Goal: Task Accomplishment & Management: Use online tool/utility

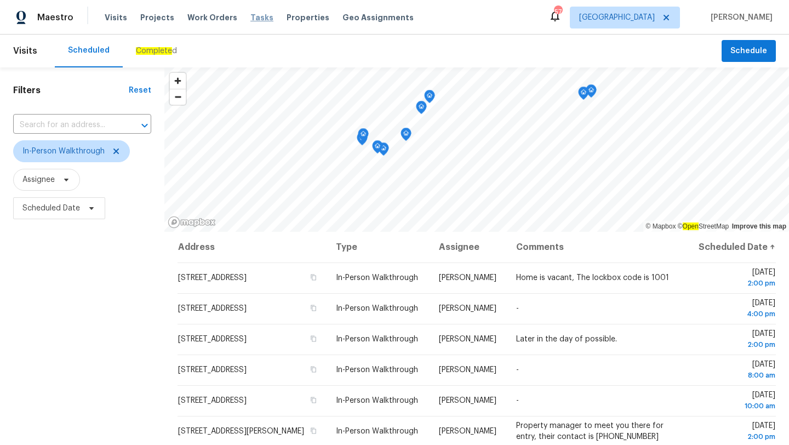
click at [252, 21] on span "Tasks" at bounding box center [261, 18] width 23 height 8
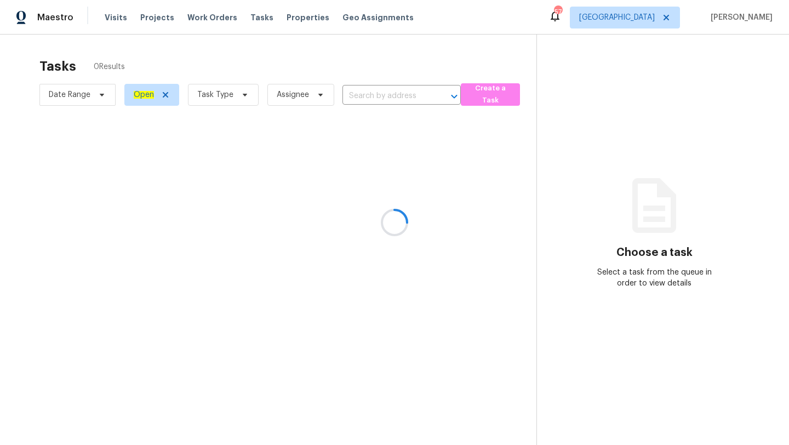
click at [278, 92] on div at bounding box center [394, 222] width 789 height 445
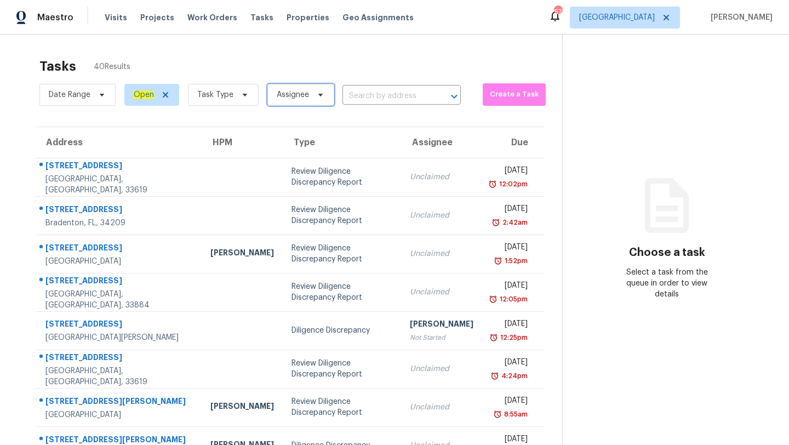
click at [278, 92] on span "Assignee" at bounding box center [293, 94] width 32 height 11
click at [233, 102] on span "Task Type" at bounding box center [223, 95] width 71 height 22
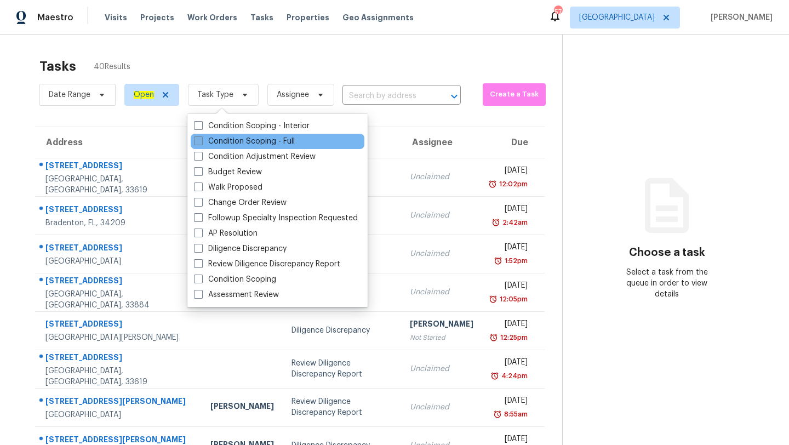
click at [242, 136] on label "Condition Scoping - Full" at bounding box center [244, 141] width 101 height 11
click at [201, 136] on input "Condition Scoping - Full" at bounding box center [197, 139] width 7 height 7
checkbox input "true"
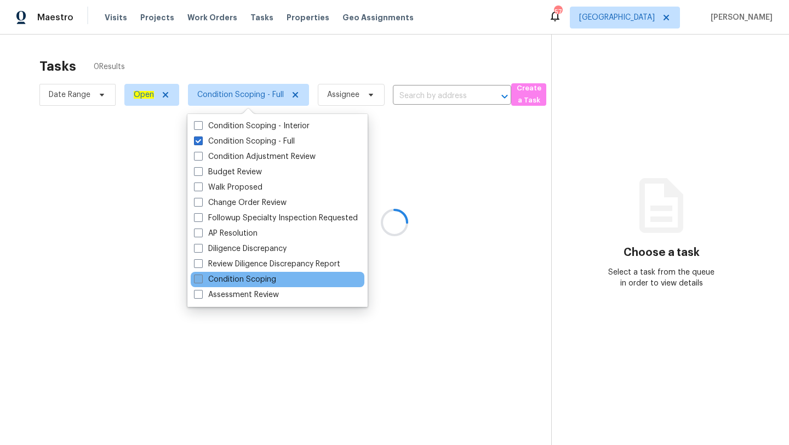
click at [208, 275] on label "Condition Scoping" at bounding box center [235, 279] width 82 height 11
click at [201, 275] on input "Condition Scoping" at bounding box center [197, 277] width 7 height 7
checkbox input "true"
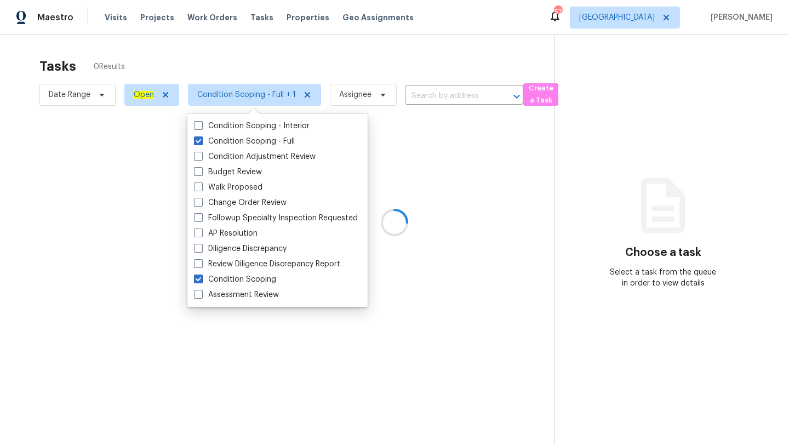
click at [336, 66] on div at bounding box center [394, 222] width 789 height 445
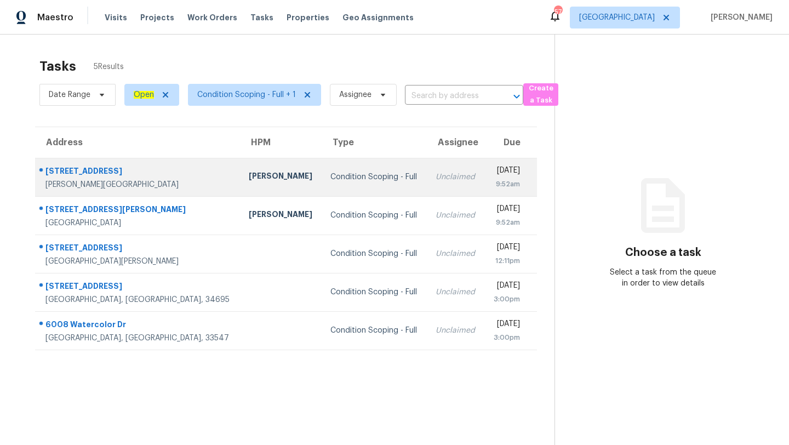
click at [335, 168] on td "Condition Scoping - Full" at bounding box center [374, 177] width 105 height 38
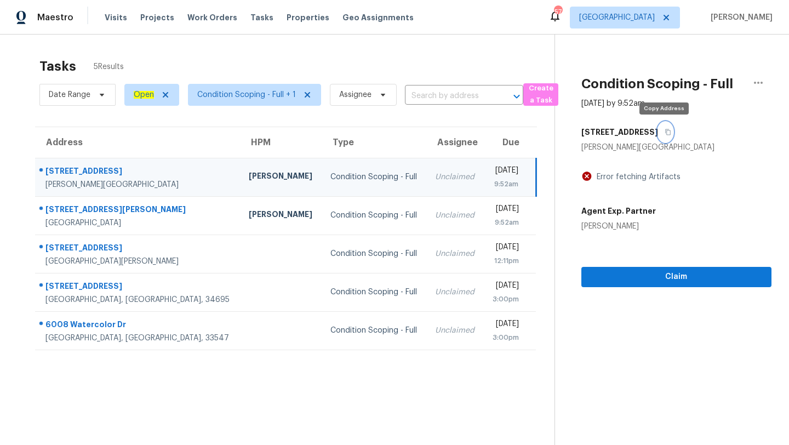
click at [669, 132] on button "button" at bounding box center [665, 132] width 15 height 20
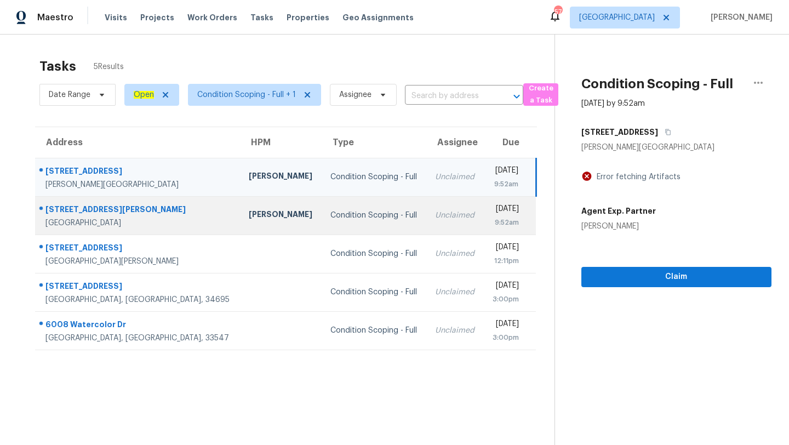
click at [435, 210] on div "Unclaimed" at bounding box center [455, 215] width 40 height 11
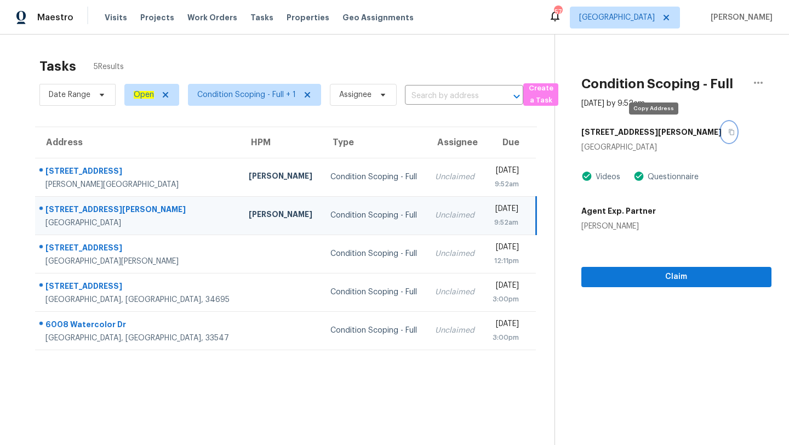
click at [729, 134] on icon "button" at bounding box center [731, 132] width 5 height 6
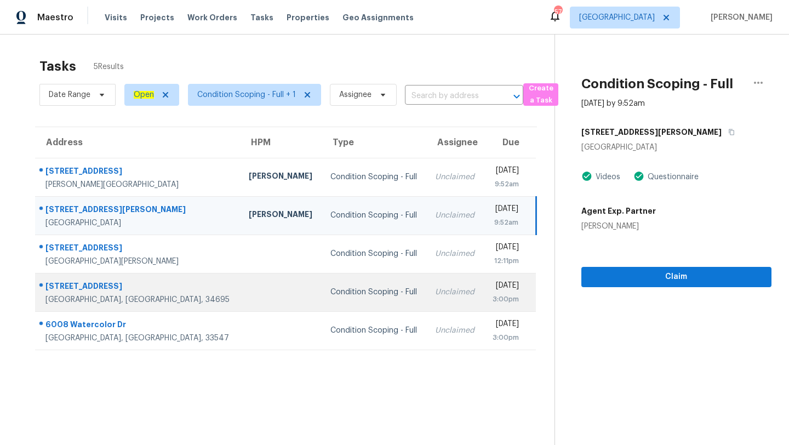
click at [322, 306] on td "Condition Scoping - Full" at bounding box center [374, 292] width 105 height 38
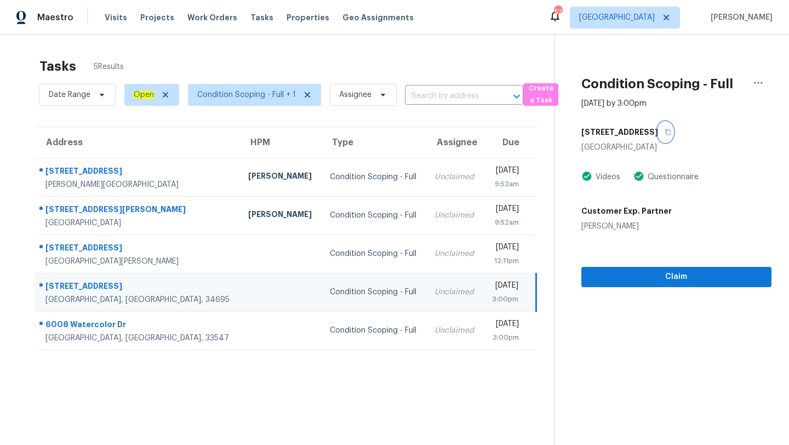
click at [665, 132] on icon "button" at bounding box center [667, 132] width 5 height 6
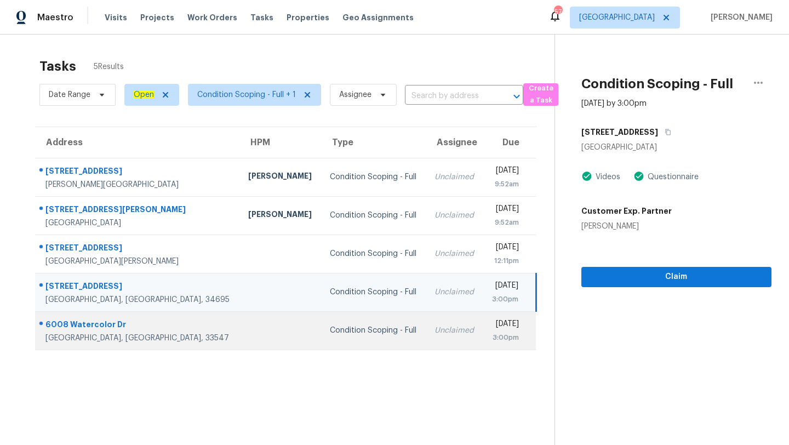
click at [330, 328] on div "Condition Scoping - Full" at bounding box center [373, 330] width 87 height 11
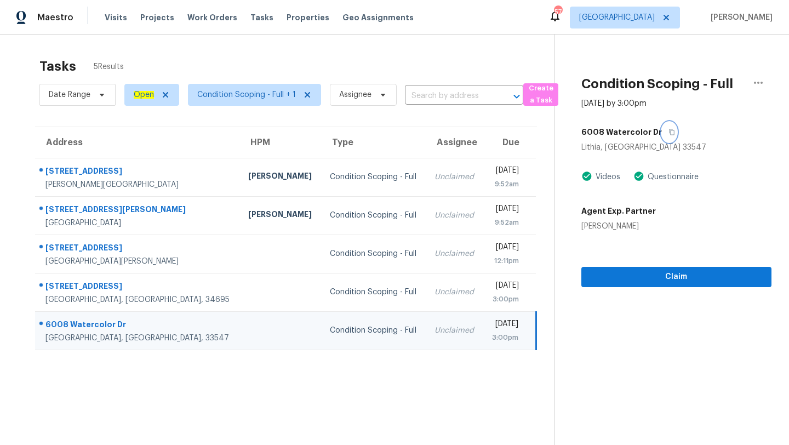
click at [669, 130] on icon "button" at bounding box center [671, 132] width 5 height 6
click at [655, 15] on span "[GEOGRAPHIC_DATA]" at bounding box center [617, 17] width 76 height 11
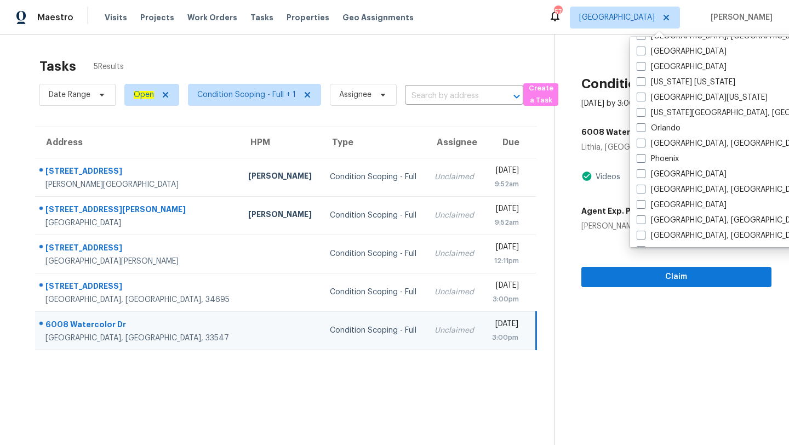
scroll to position [522, 0]
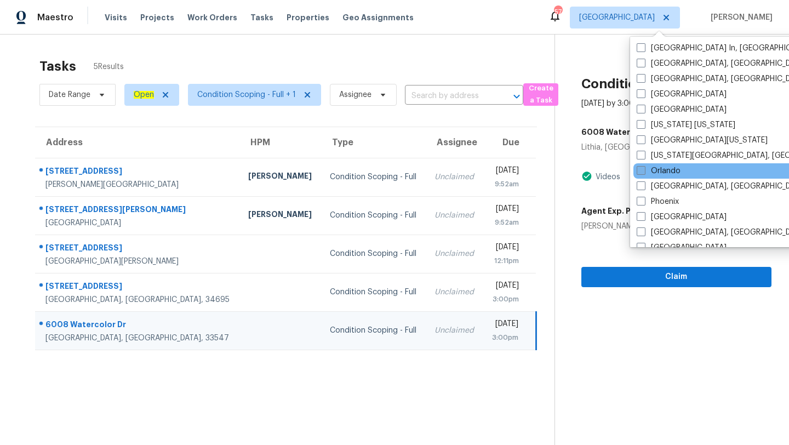
click at [641, 174] on span at bounding box center [641, 170] width 9 height 9
click at [641, 173] on input "Orlando" at bounding box center [640, 169] width 7 height 7
checkbox input "true"
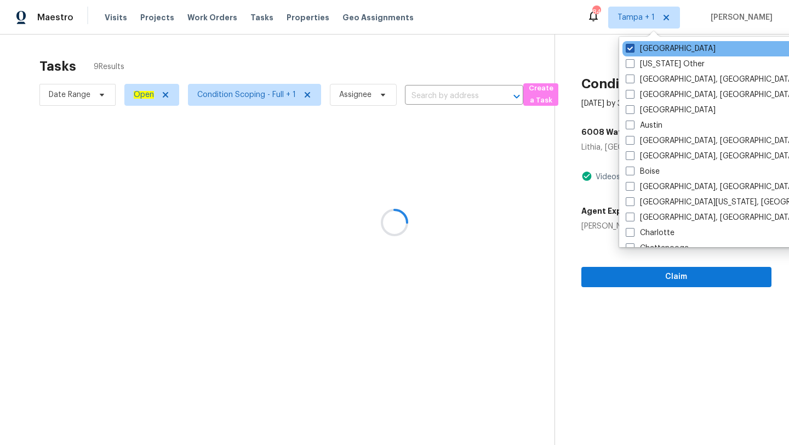
click at [626, 45] on span at bounding box center [630, 48] width 9 height 9
click at [626, 45] on input "[GEOGRAPHIC_DATA]" at bounding box center [629, 46] width 7 height 7
checkbox input "false"
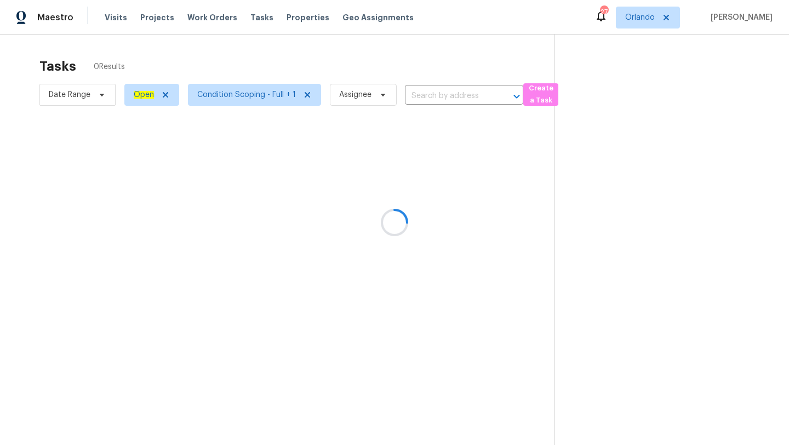
click at [452, 70] on div at bounding box center [394, 222] width 789 height 445
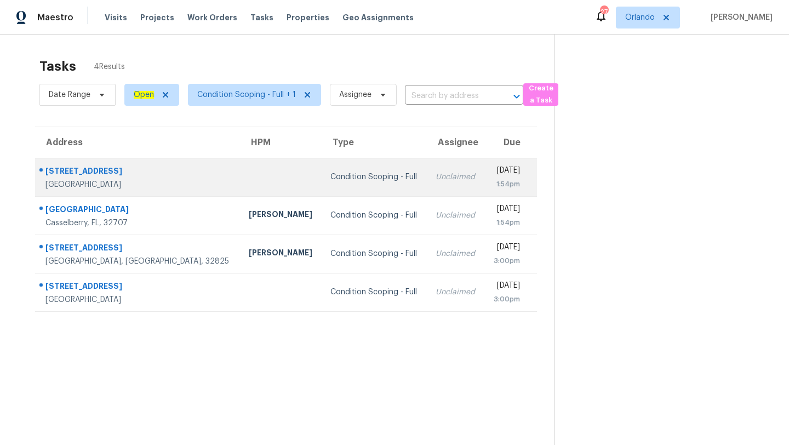
click at [427, 175] on td "Unclaimed" at bounding box center [456, 177] width 58 height 38
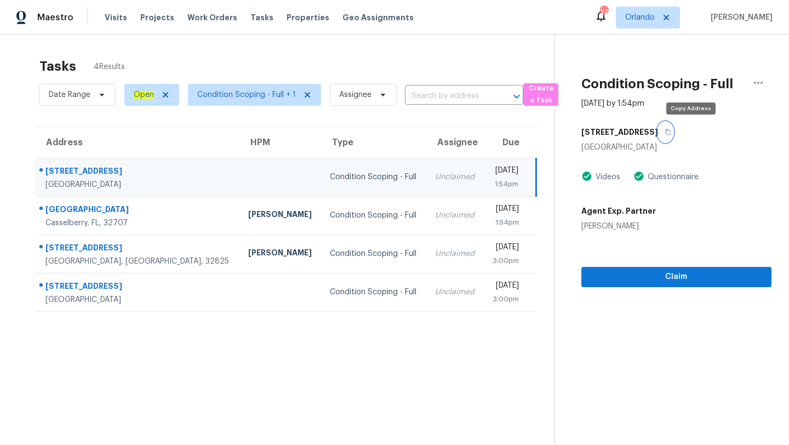
click at [673, 128] on button "button" at bounding box center [665, 132] width 15 height 20
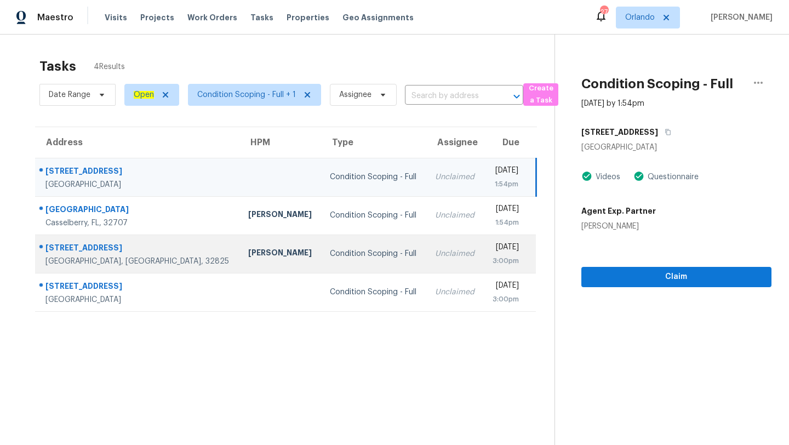
click at [321, 238] on td "Condition Scoping - Full" at bounding box center [373, 254] width 105 height 38
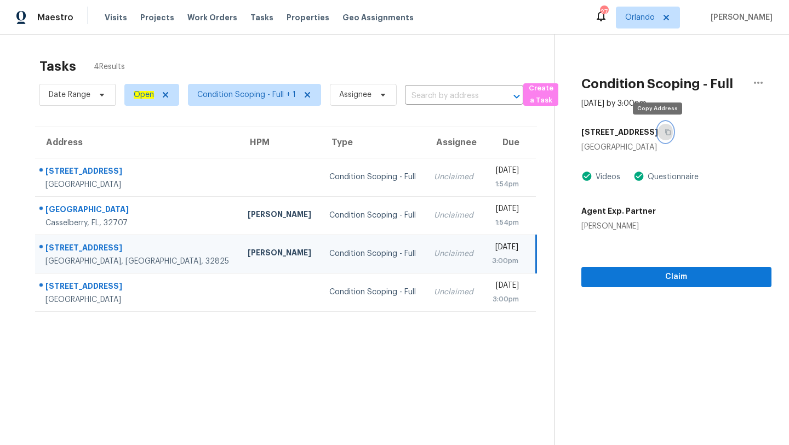
click at [665, 130] on icon "button" at bounding box center [668, 132] width 7 height 7
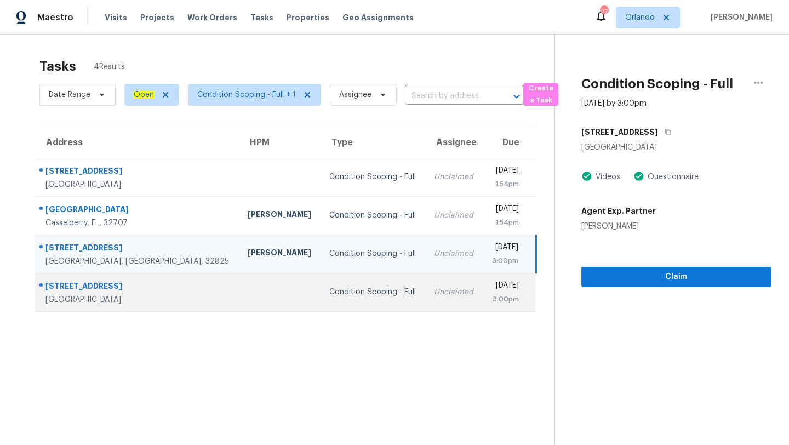
click at [329, 291] on div "Condition Scoping - Full" at bounding box center [372, 292] width 87 height 11
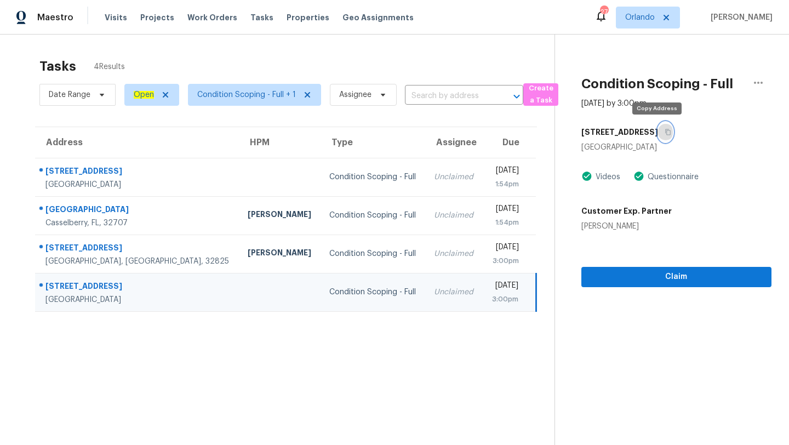
click at [663, 129] on button "button" at bounding box center [665, 132] width 15 height 20
click at [654, 18] on span "Orlando" at bounding box center [640, 17] width 30 height 11
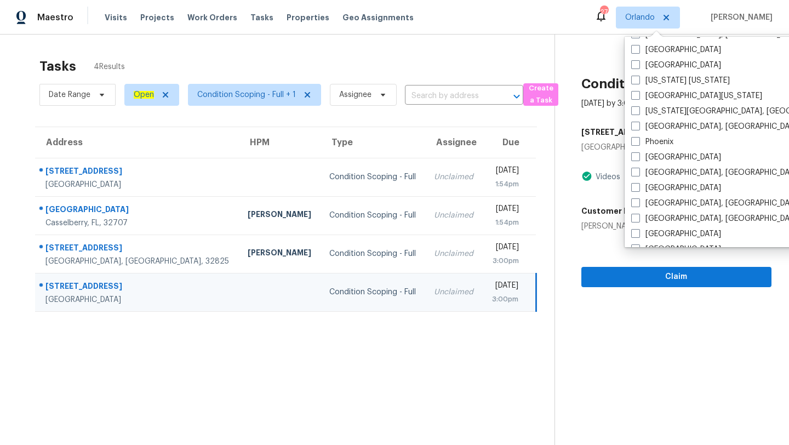
scroll to position [750, 0]
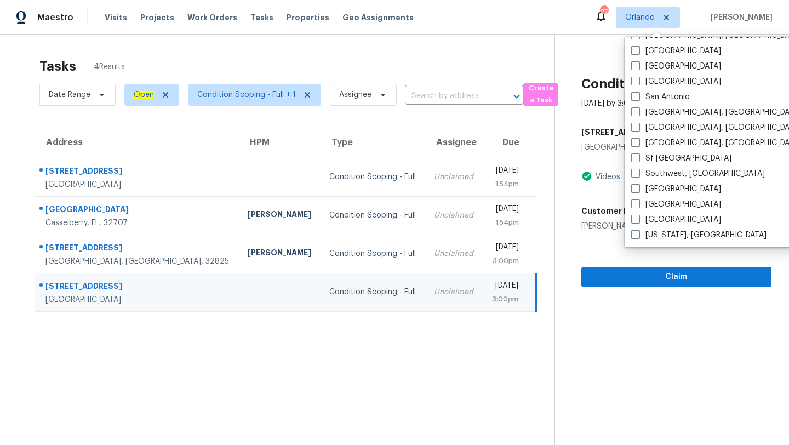
click at [425, 308] on td "Unclaimed" at bounding box center [454, 292] width 58 height 38
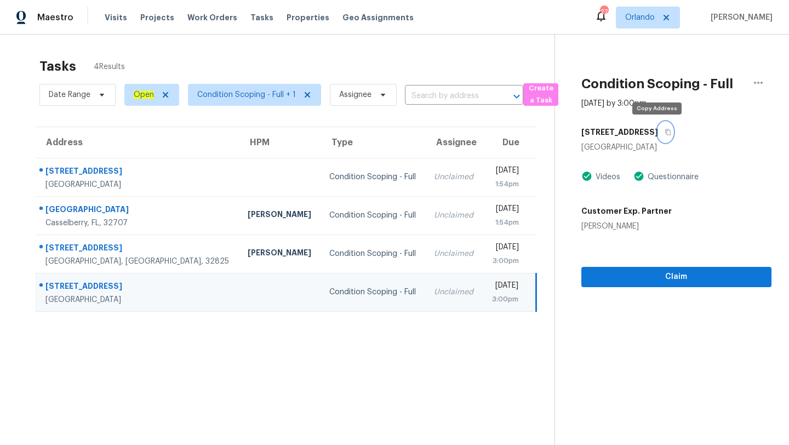
click at [665, 132] on icon "button" at bounding box center [668, 132] width 7 height 7
click at [629, 27] on span "Orlando" at bounding box center [648, 18] width 64 height 22
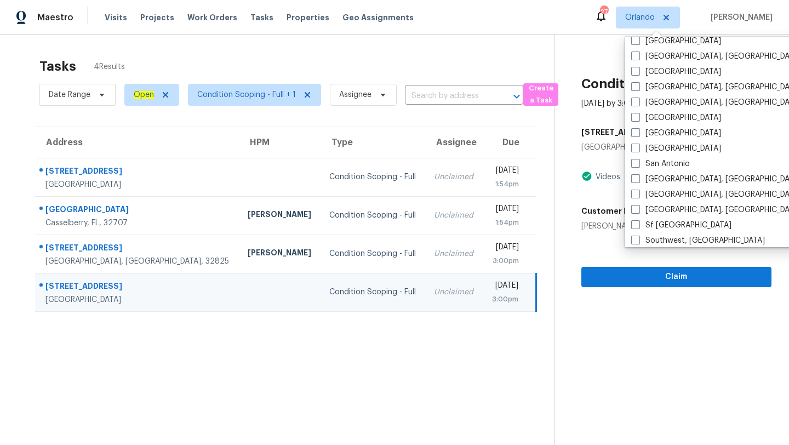
scroll to position [552, 0]
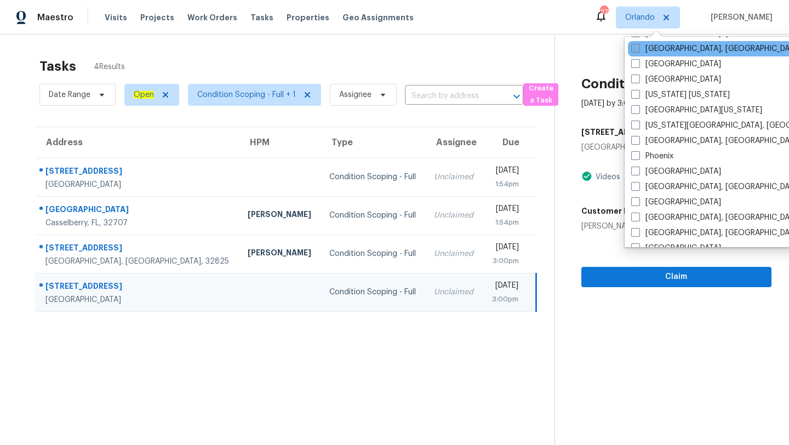
click at [634, 53] on label "[GEOGRAPHIC_DATA], [GEOGRAPHIC_DATA]" at bounding box center [716, 48] width 170 height 11
click at [634, 50] on input "[GEOGRAPHIC_DATA], [GEOGRAPHIC_DATA]" at bounding box center [634, 46] width 7 height 7
checkbox input "true"
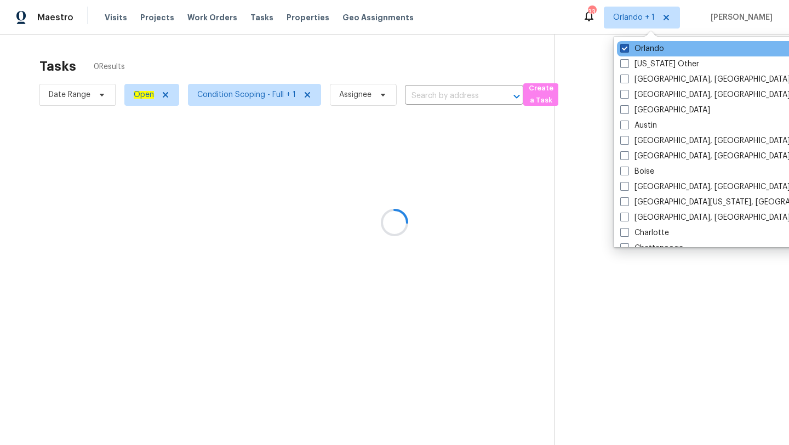
click at [626, 50] on span at bounding box center [624, 48] width 9 height 9
click at [626, 50] on input "Orlando" at bounding box center [623, 46] width 7 height 7
checkbox input "false"
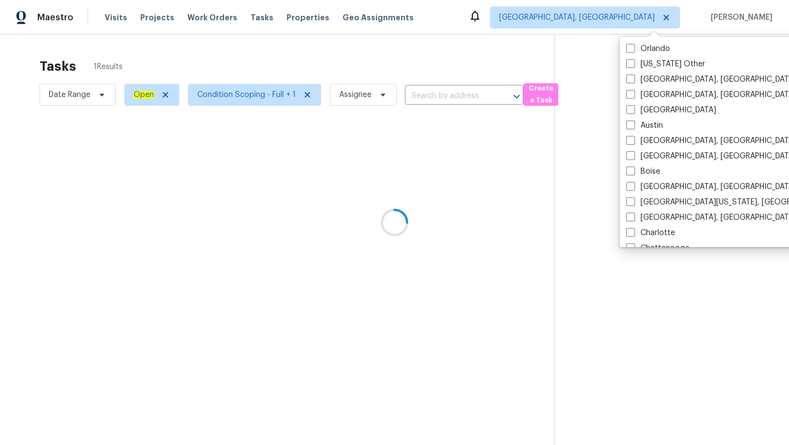
click at [398, 73] on div at bounding box center [394, 222] width 789 height 445
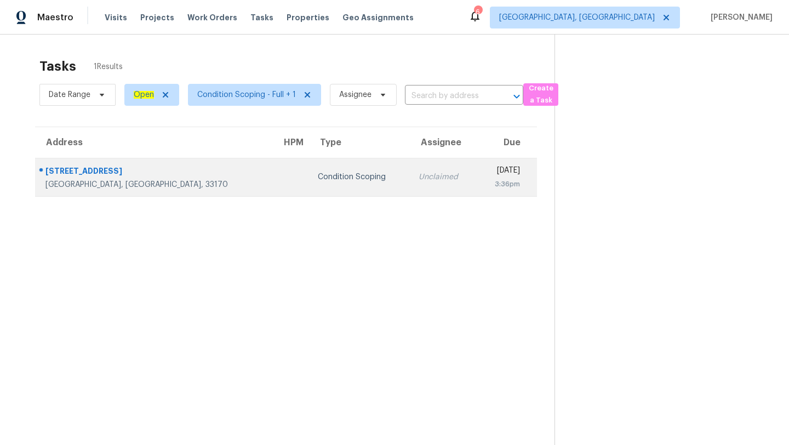
click at [477, 169] on td "[DATE] 3:36pm" at bounding box center [507, 177] width 60 height 38
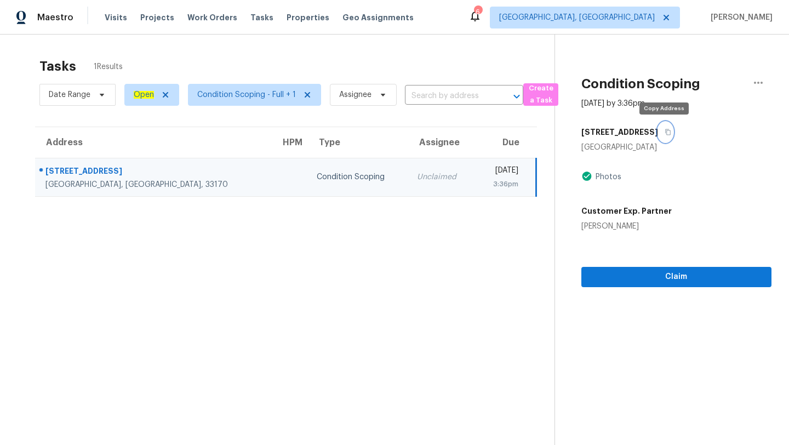
click at [665, 133] on icon "button" at bounding box center [668, 132] width 7 height 7
